Goal: Find specific page/section: Find specific page/section

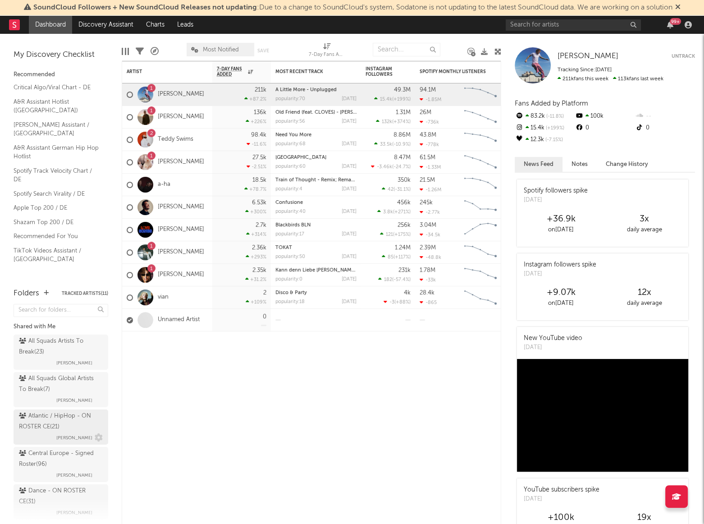
click at [34, 418] on div "Atlantic / HipHop - ON ROSTER CE ( 21 )" at bounding box center [60, 422] width 82 height 22
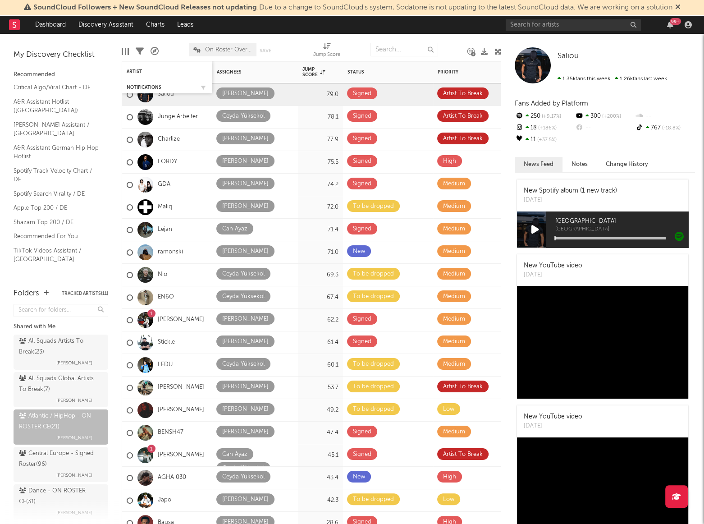
click at [181, 83] on div "Notifications" at bounding box center [167, 87] width 81 height 9
click at [166, 73] on div "Artist" at bounding box center [161, 71] width 68 height 5
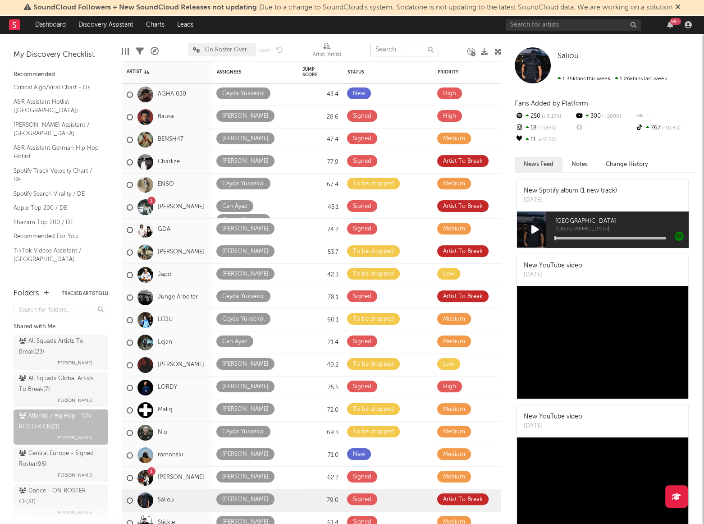
click at [391, 49] on input "text" at bounding box center [405, 50] width 68 height 14
click at [495, 51] on icon at bounding box center [498, 51] width 7 height 7
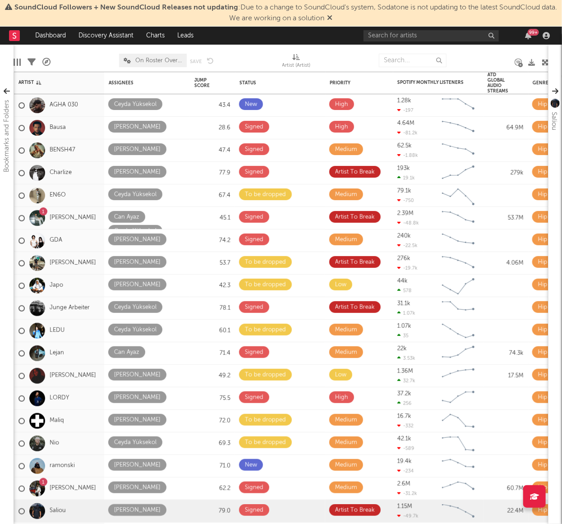
click at [239, 54] on div at bounding box center [247, 60] width 55 height 23
click at [104, 54] on div at bounding box center [84, 60] width 55 height 23
click at [317, 60] on div at bounding box center [344, 60] width 55 height 23
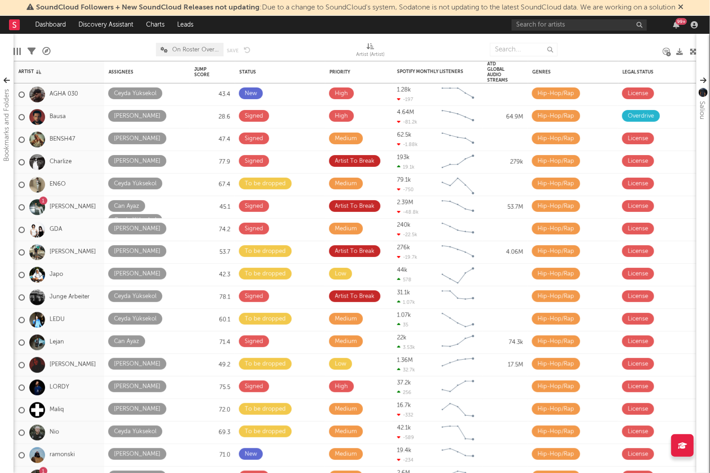
click at [328, 55] on div at bounding box center [303, 49] width 92 height 23
click at [411, 37] on div "Edit Columns Filters A&R Pipeline On Roster Overview Save Save as Artist (Artis…" at bounding box center [355, 47] width 683 height 27
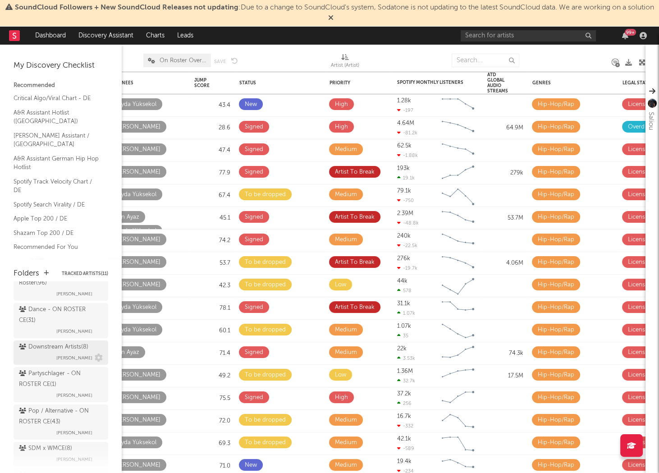
scroll to position [164, 0]
click at [47, 315] on div "Dance - ON ROSTER CE ( 31 )" at bounding box center [60, 313] width 82 height 22
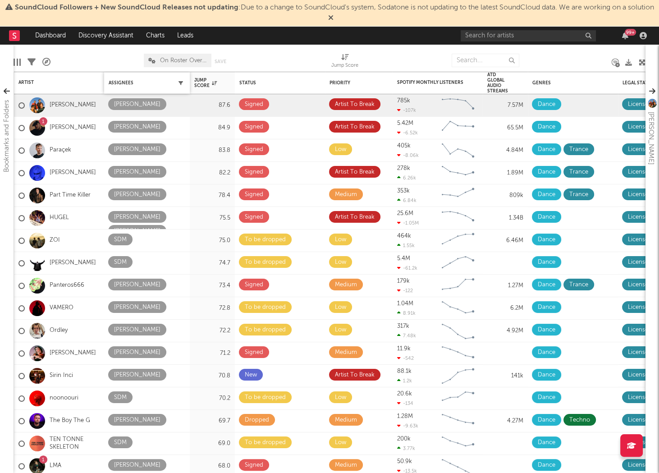
click at [179, 84] on icon "button" at bounding box center [181, 83] width 5 height 5
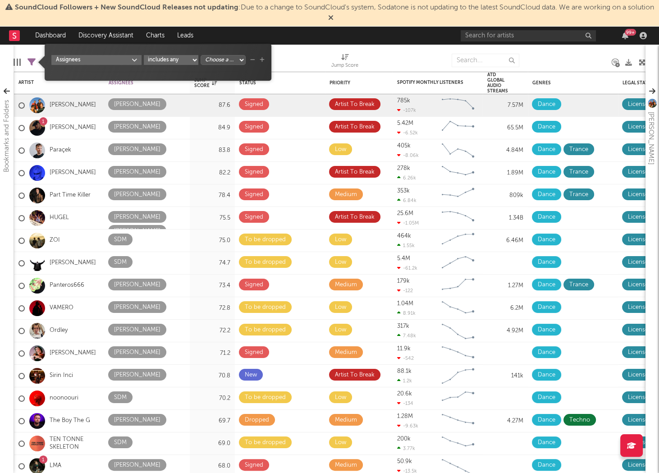
click at [223, 61] on select "Choose a column... [PERSON_NAME] [PERSON_NAME] [PERSON_NAME] [PERSON_NAME] [PER…" at bounding box center [223, 60] width 45 height 10
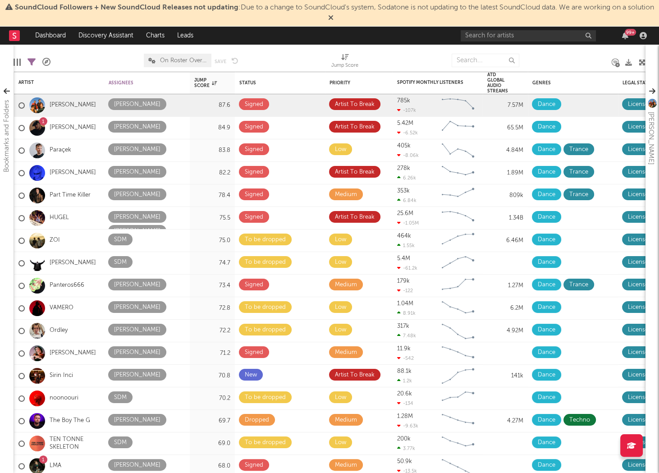
click at [285, 52] on div at bounding box center [285, 60] width 80 height 23
click at [442, 50] on div at bounding box center [405, 60] width 80 height 23
click at [458, 61] on input "text" at bounding box center [486, 61] width 68 height 14
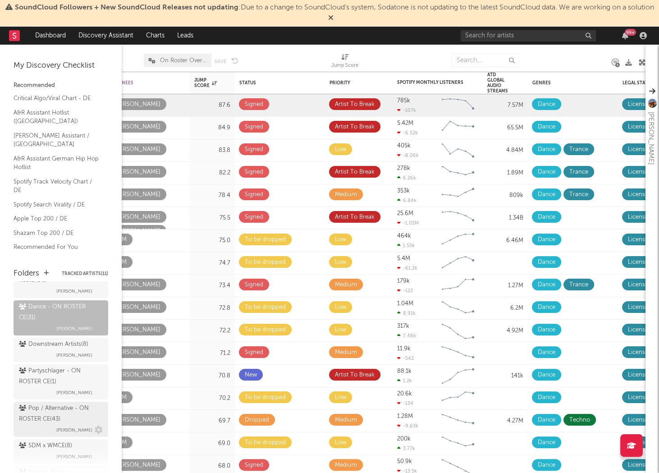
click at [40, 418] on div "Pop / Alternative - ON ROSTER CE ( 43 )" at bounding box center [60, 414] width 82 height 22
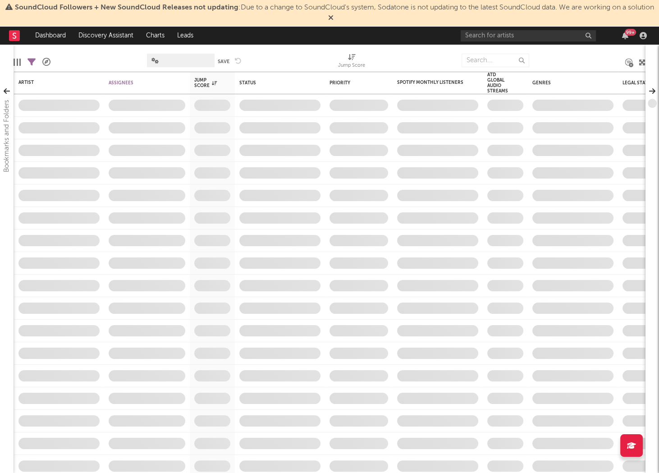
click at [303, 58] on div at bounding box center [289, 60] width 83 height 23
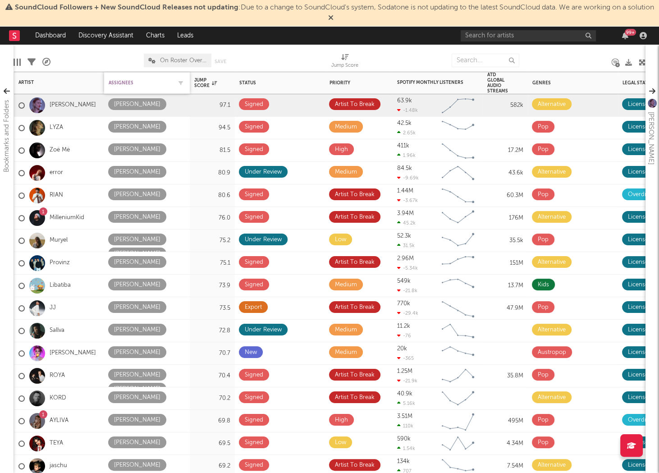
click at [137, 83] on div "Assignees" at bounding box center [140, 82] width 63 height 5
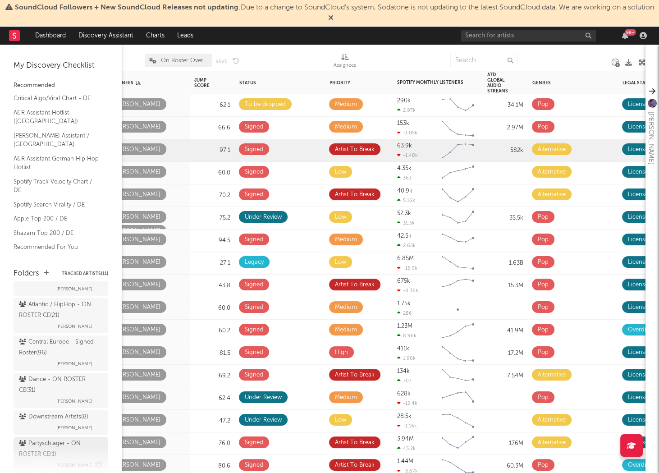
scroll to position [83, 0]
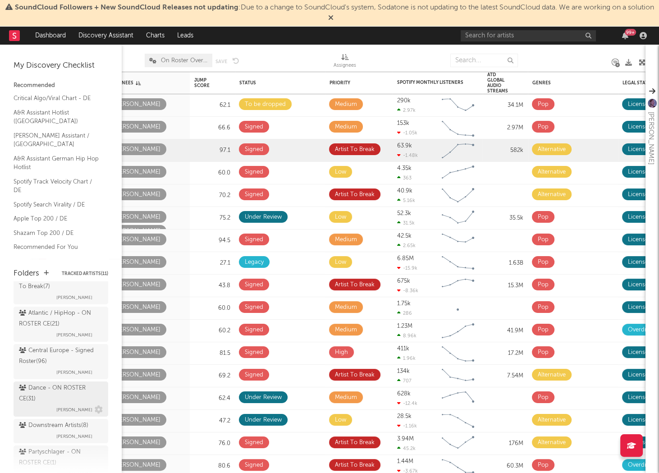
click at [50, 387] on div "Dance - ON ROSTER CE ( 31 )" at bounding box center [60, 394] width 82 height 22
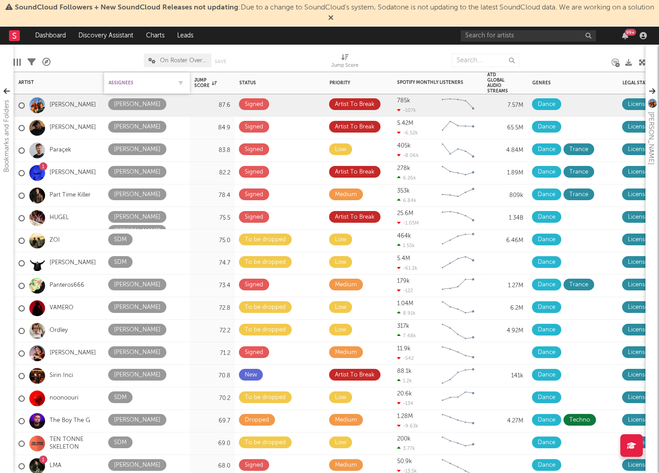
click at [117, 80] on div "Assignees" at bounding box center [140, 82] width 63 height 5
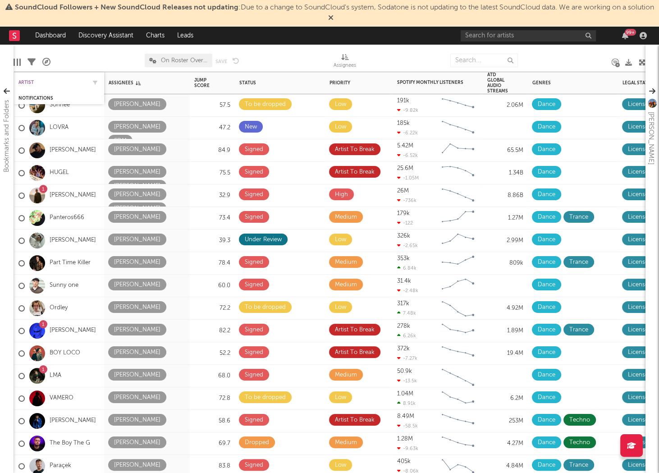
click at [31, 80] on div "Artist" at bounding box center [52, 82] width 68 height 5
